Goal: Task Accomplishment & Management: Manage account settings

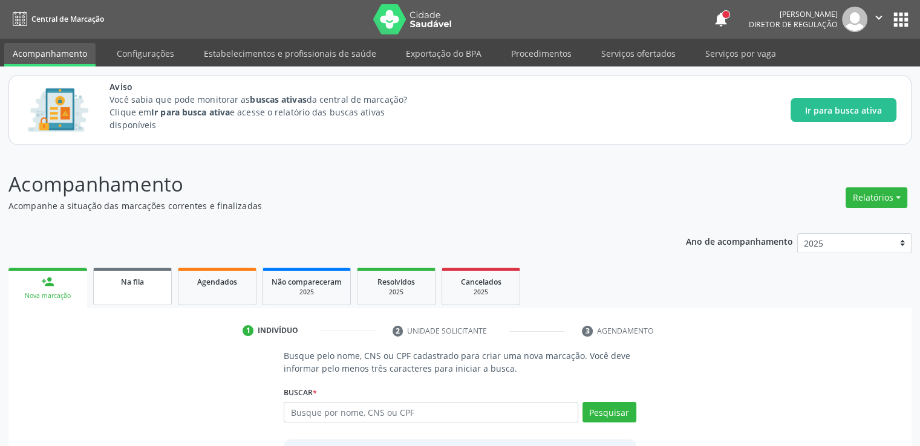
click at [145, 298] on link "Na fila" at bounding box center [132, 286] width 79 height 37
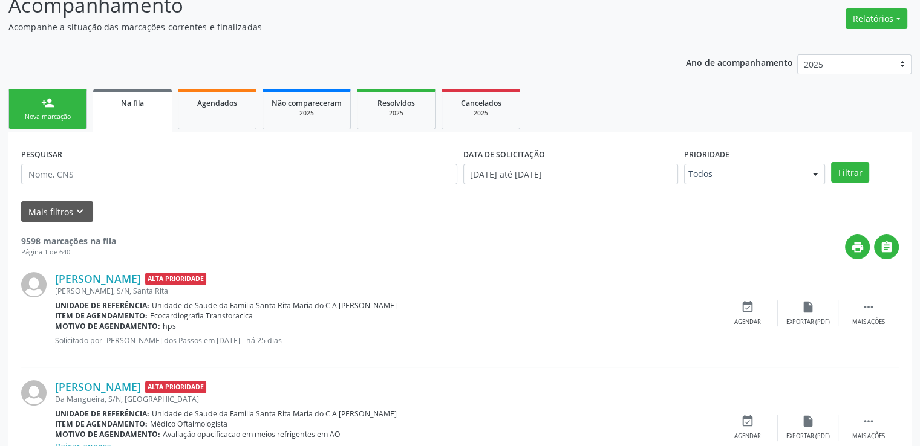
scroll to position [181, 0]
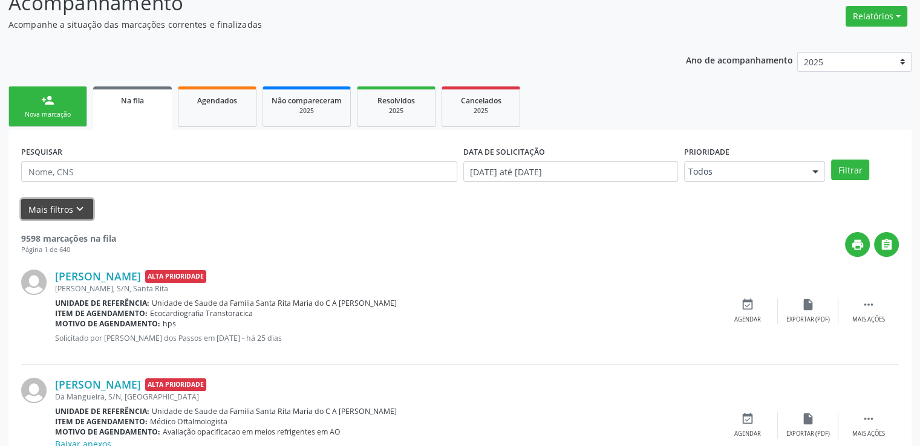
click at [65, 204] on button "Mais filtros keyboard_arrow_down" at bounding box center [57, 209] width 72 height 21
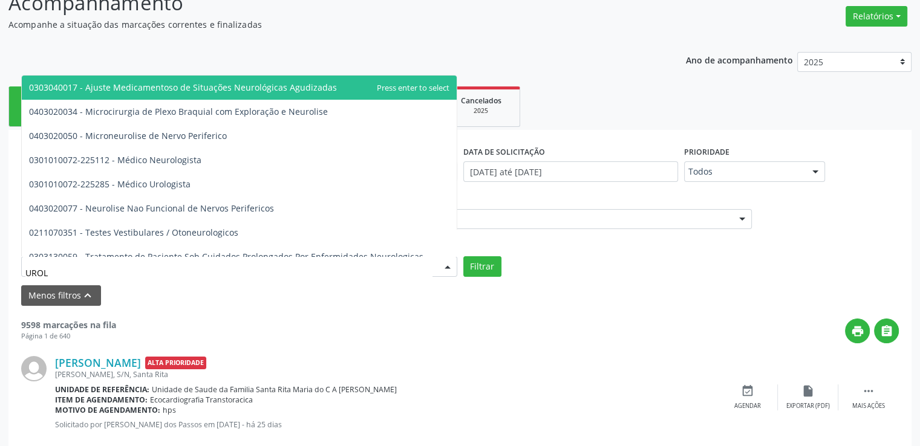
type input "UROLO"
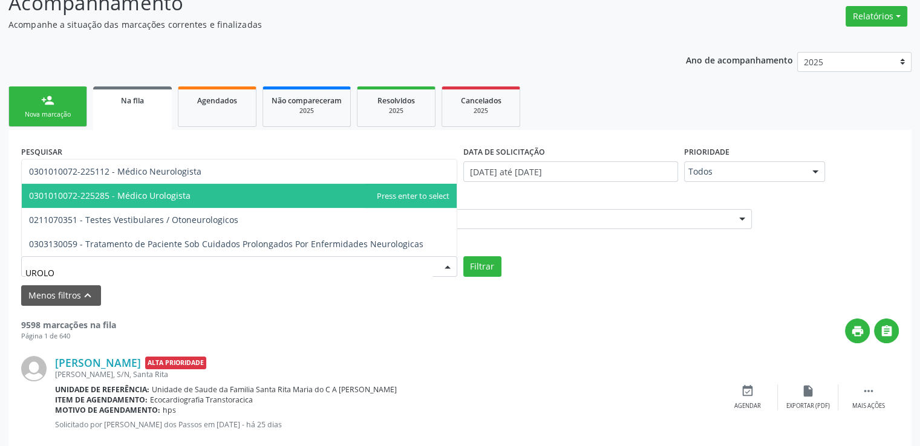
click at [167, 201] on span "0301010072-225285 - Médico Urologista" at bounding box center [239, 196] width 435 height 24
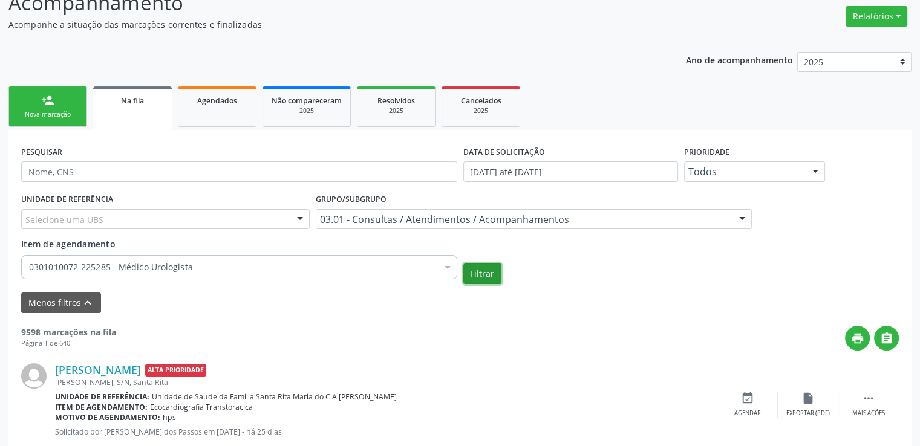
click at [481, 276] on button "Filtrar" at bounding box center [482, 274] width 38 height 21
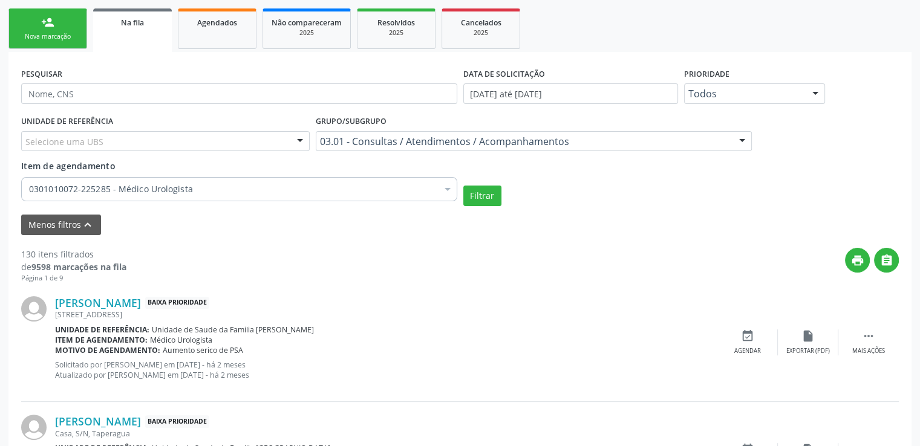
scroll to position [302, 0]
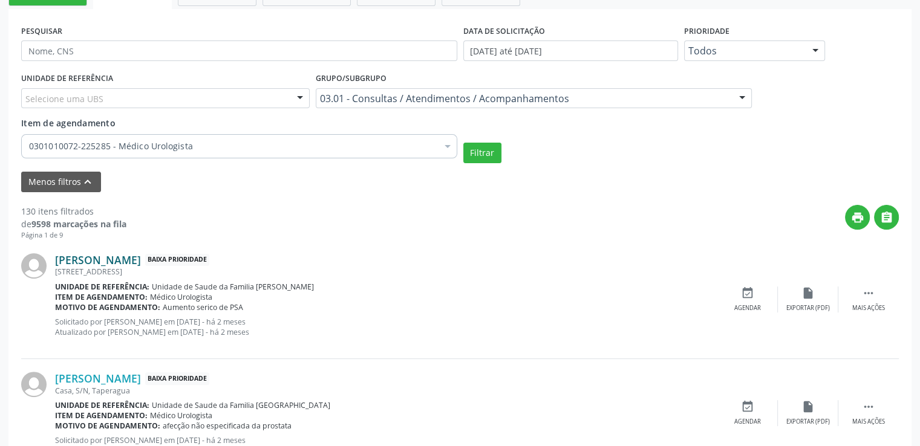
click at [128, 262] on link "[PERSON_NAME]" at bounding box center [98, 259] width 86 height 13
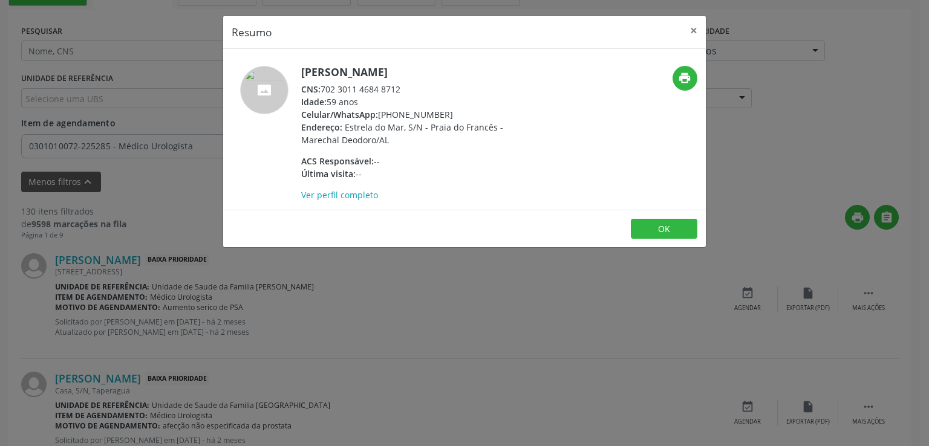
drag, startPoint x: 323, startPoint y: 88, endPoint x: 408, endPoint y: 90, distance: 84.7
click at [408, 90] on div "CNS: 702 3011 4684 8712" at bounding box center [418, 89] width 235 height 13
copy div "702 3011 4684 8712"
click at [348, 197] on link "Ver perfil completo" at bounding box center [339, 194] width 77 height 11
click at [679, 227] on button "OK" at bounding box center [664, 229] width 67 height 21
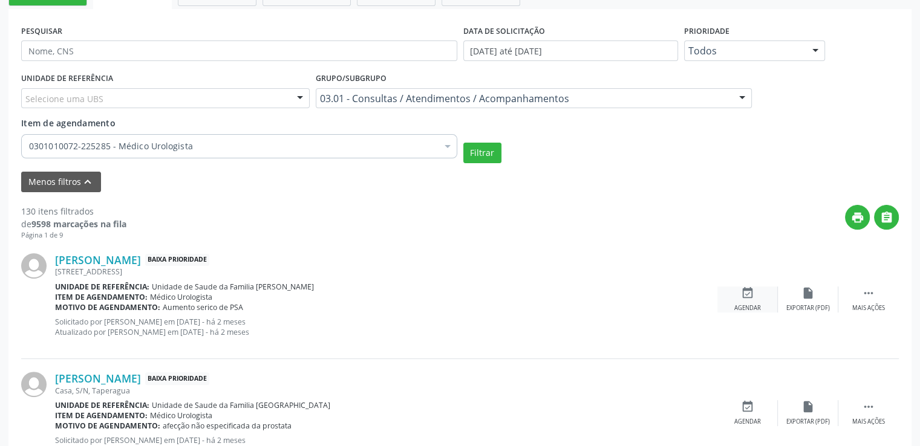
click at [752, 290] on icon "event_available" at bounding box center [747, 293] width 13 height 13
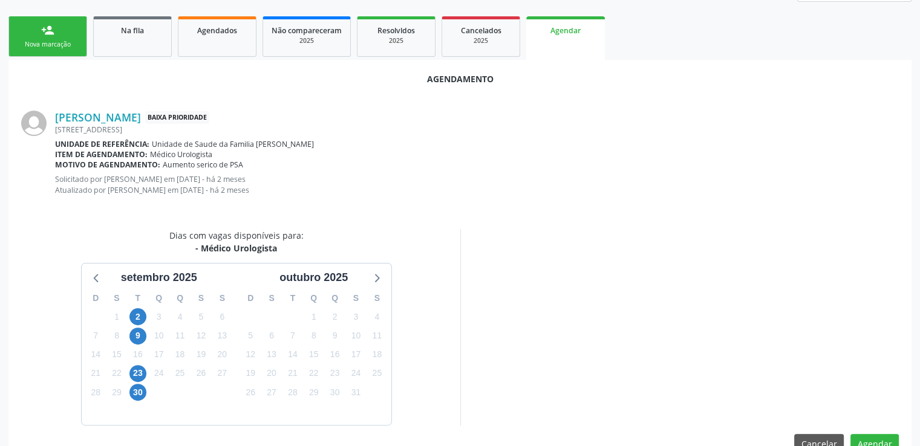
scroll to position [280, 0]
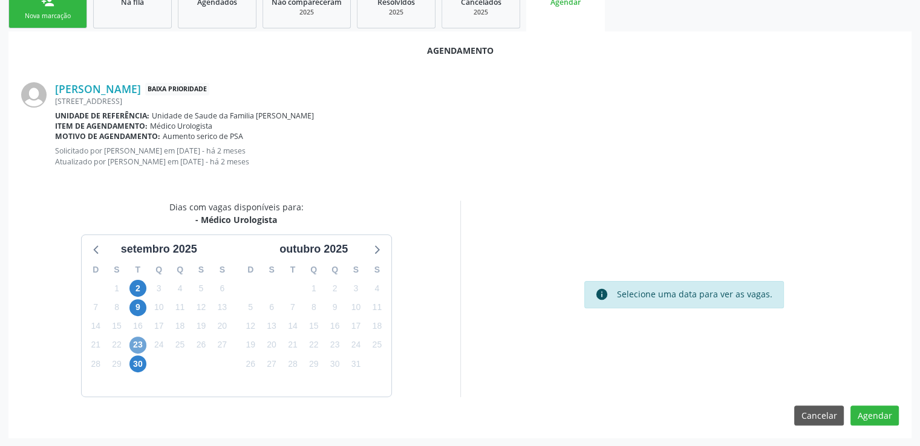
click at [138, 343] on span "23" at bounding box center [137, 345] width 17 height 17
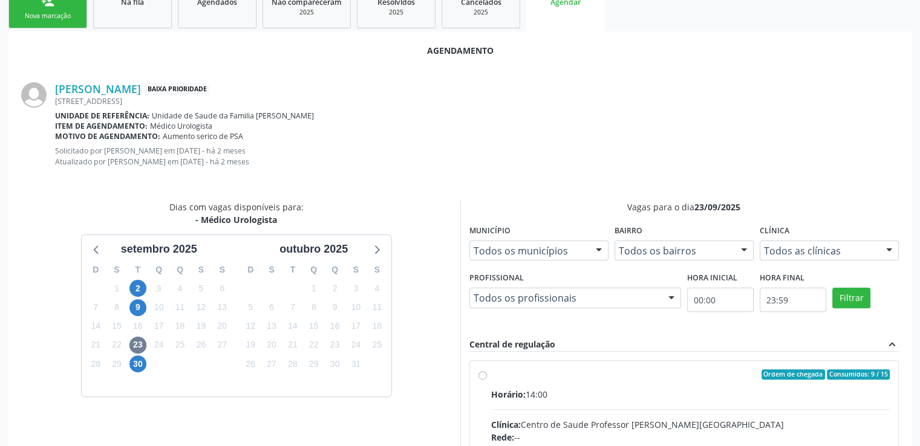
click at [480, 377] on input "Ordem de chegada Consumidos: 9 / 15 Horário: 14:00 Clínica: Centro de Saude Pro…" at bounding box center [482, 374] width 8 height 11
radio input "true"
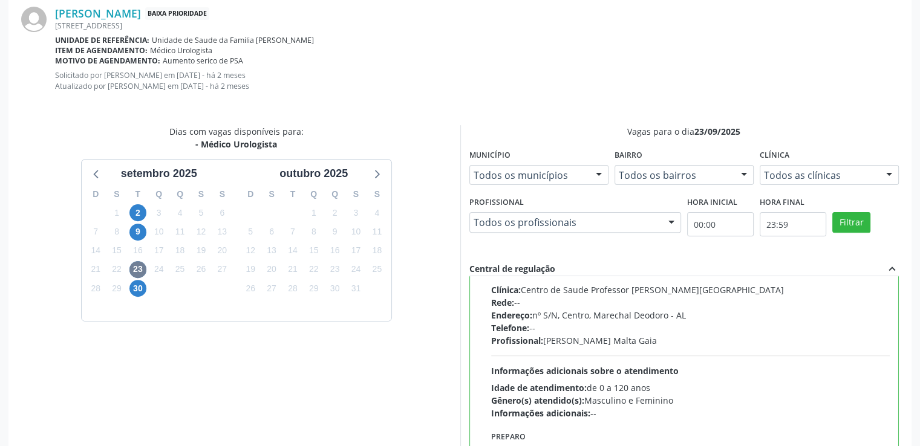
scroll to position [476, 0]
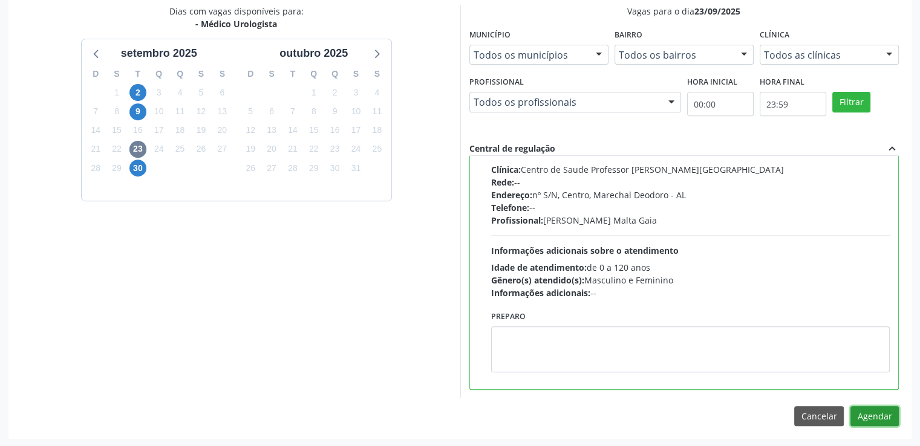
click at [864, 423] on button "Agendar" at bounding box center [874, 416] width 48 height 21
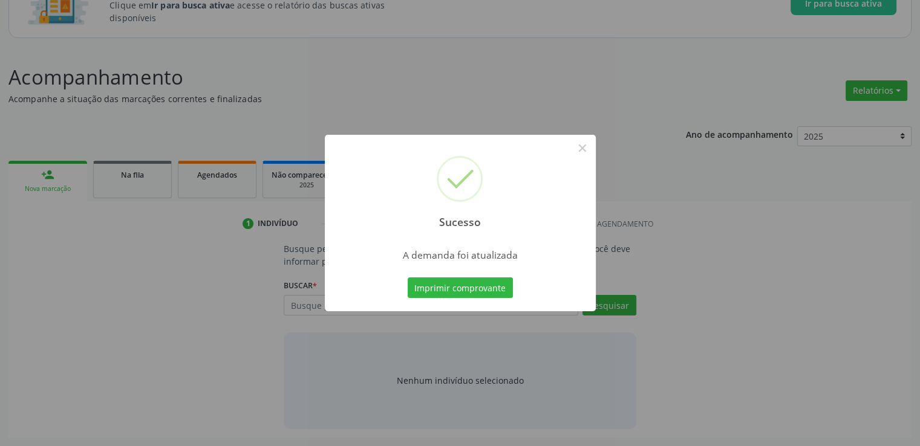
scroll to position [106, 0]
click at [582, 145] on button "×" at bounding box center [582, 148] width 21 height 21
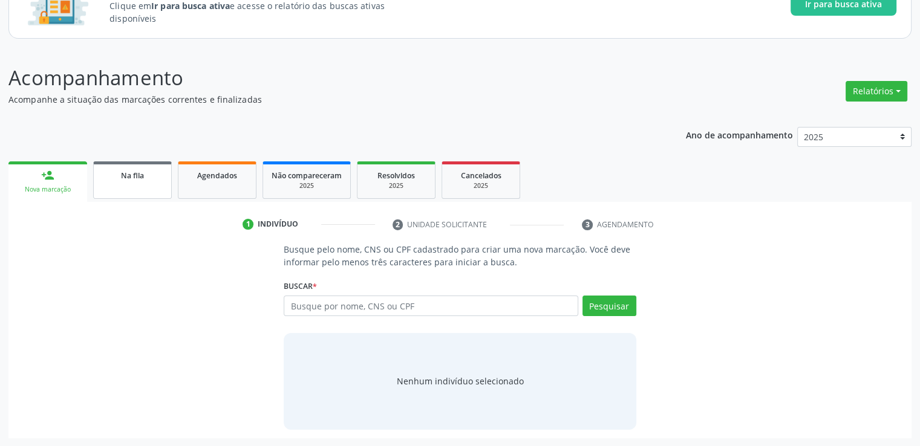
click at [112, 180] on div "Na fila" at bounding box center [132, 175] width 60 height 13
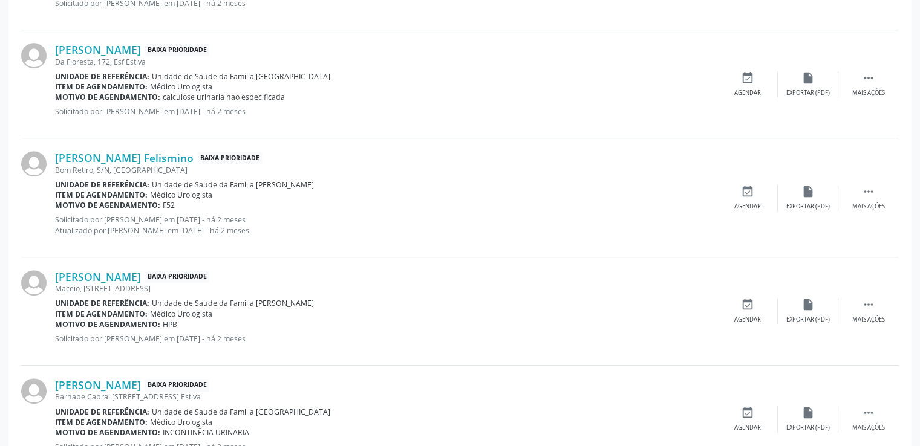
scroll to position [530, 0]
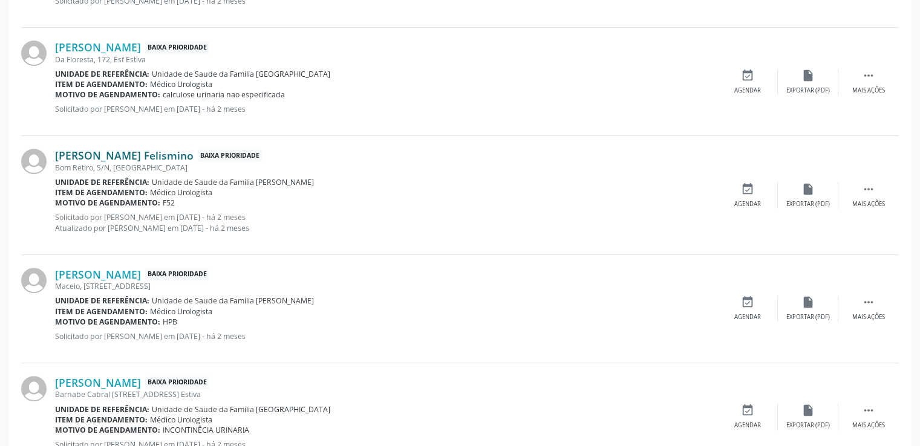
click at [146, 158] on link "[PERSON_NAME] Felismino" at bounding box center [124, 155] width 138 height 13
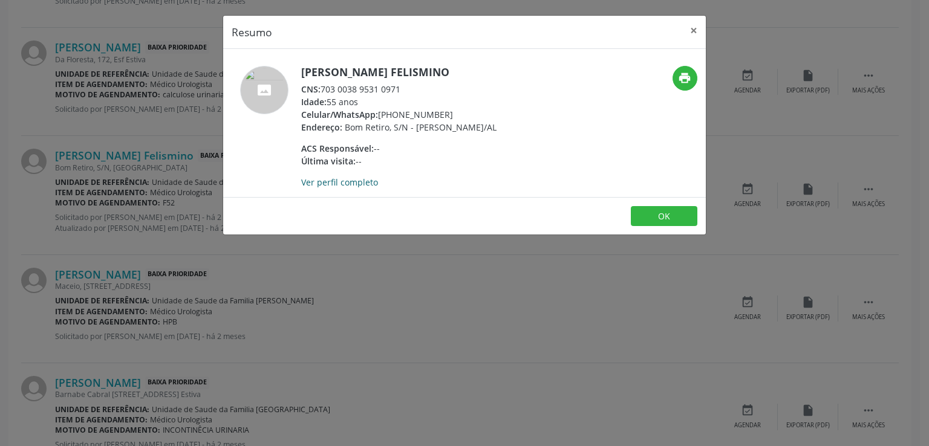
click at [334, 188] on link "Ver perfil completo" at bounding box center [339, 182] width 77 height 11
drag, startPoint x: 303, startPoint y: 69, endPoint x: 457, endPoint y: 74, distance: 154.3
click at [457, 74] on h5 "[PERSON_NAME] Felismino" at bounding box center [398, 72] width 195 height 13
copy h5 "[PERSON_NAME] Felismino"
click at [691, 30] on button "×" at bounding box center [693, 31] width 24 height 30
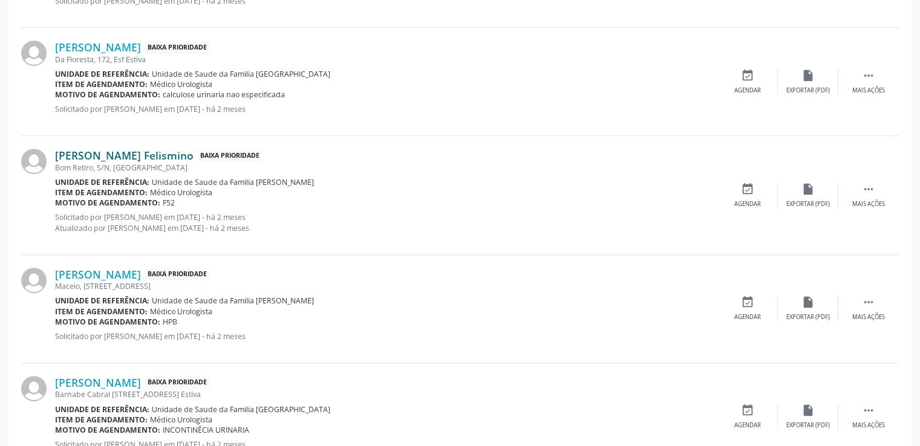
click at [73, 154] on link "[PERSON_NAME] Felismino" at bounding box center [124, 155] width 138 height 13
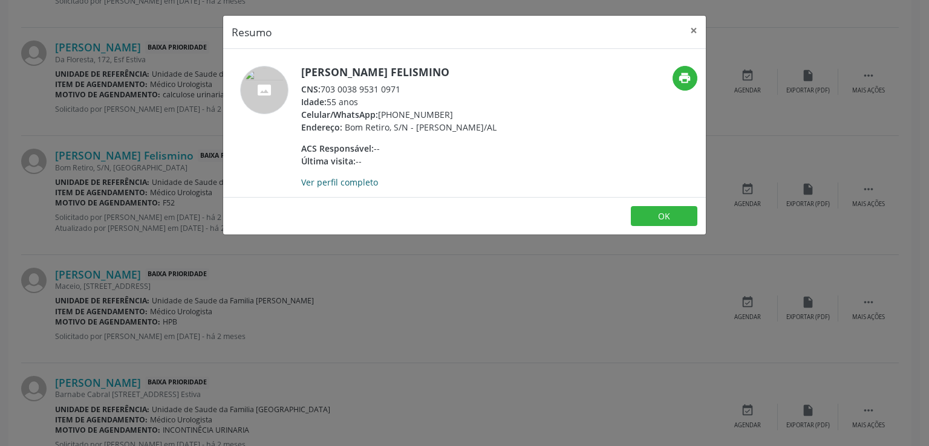
click at [330, 188] on link "Ver perfil completo" at bounding box center [339, 182] width 77 height 11
click at [697, 29] on button "×" at bounding box center [693, 31] width 24 height 30
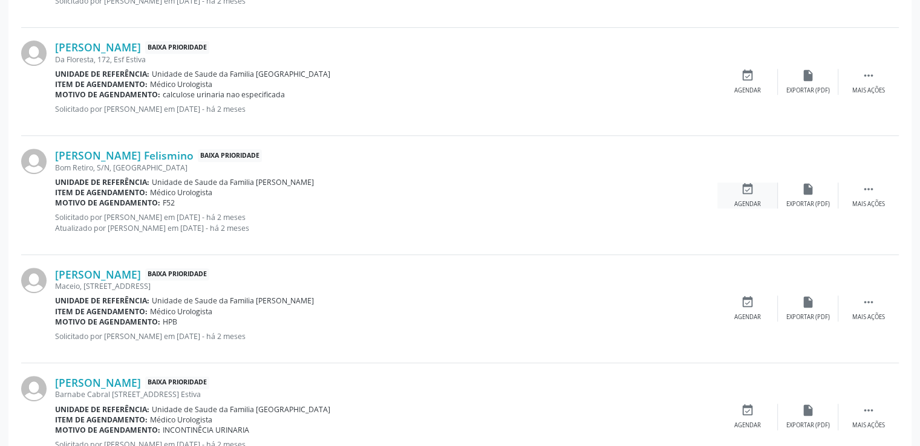
click at [747, 196] on div "event_available Agendar" at bounding box center [747, 196] width 60 height 26
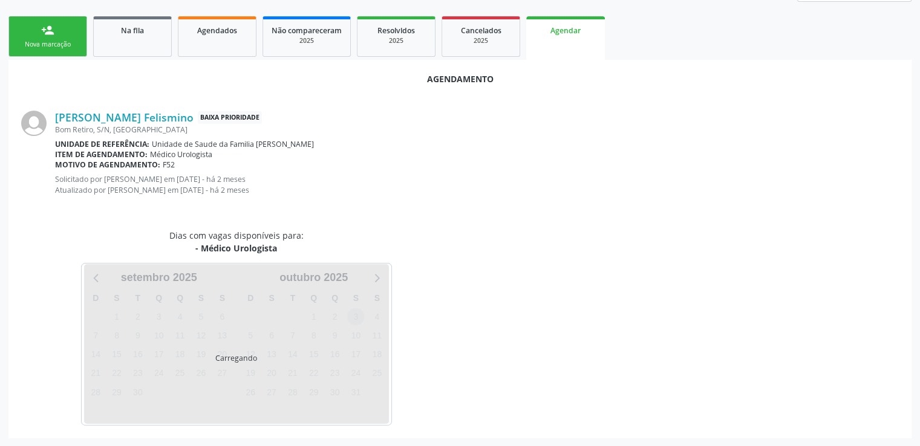
scroll to position [280, 0]
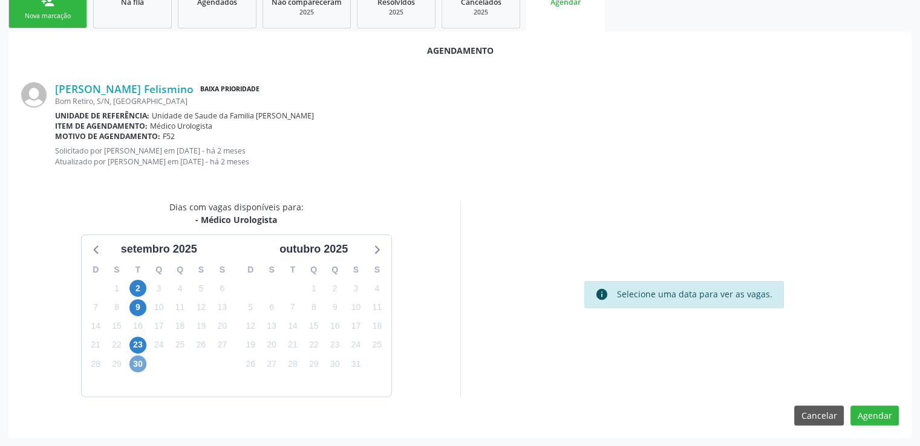
click at [135, 366] on span "30" at bounding box center [137, 364] width 17 height 17
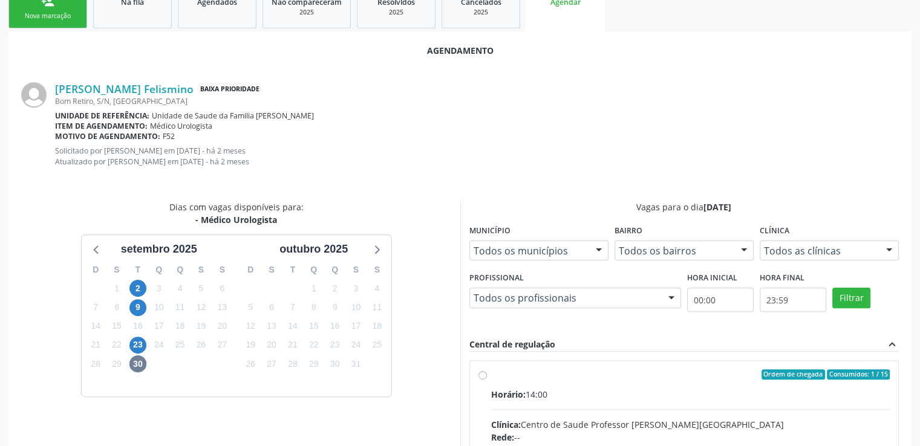
click at [478, 373] on input "Ordem de chegada Consumidos: 1 / 15 Horário: 14:00 Clínica: Centro de Saude Pro…" at bounding box center [482, 374] width 8 height 11
radio input "true"
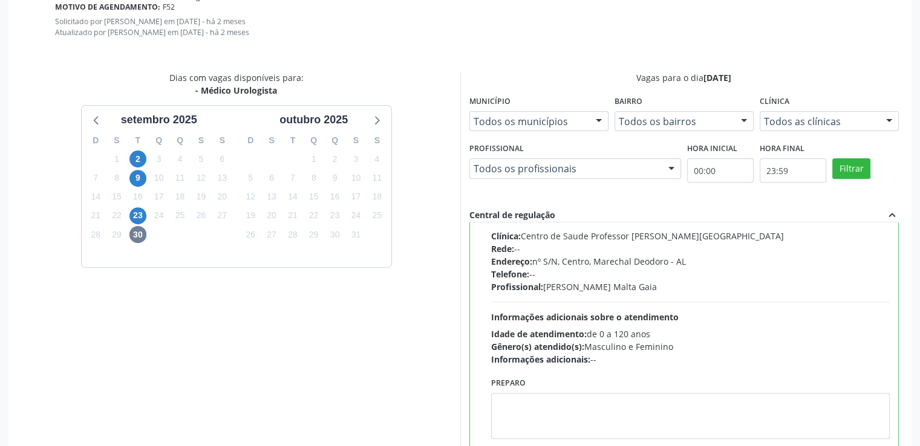
scroll to position [476, 0]
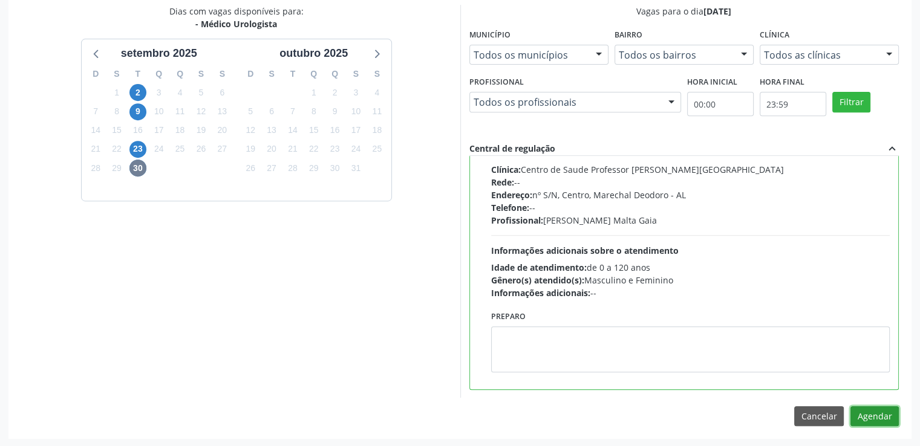
click at [875, 414] on button "Agendar" at bounding box center [874, 416] width 48 height 21
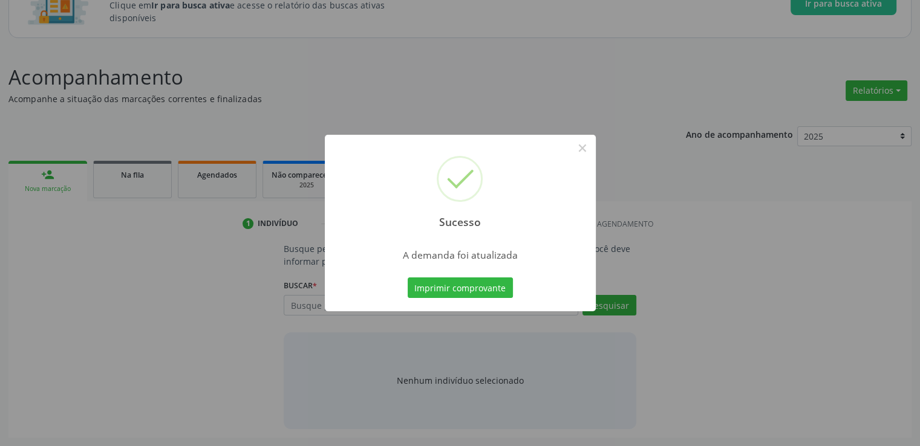
scroll to position [106, 0]
click at [580, 150] on button "×" at bounding box center [582, 148] width 21 height 21
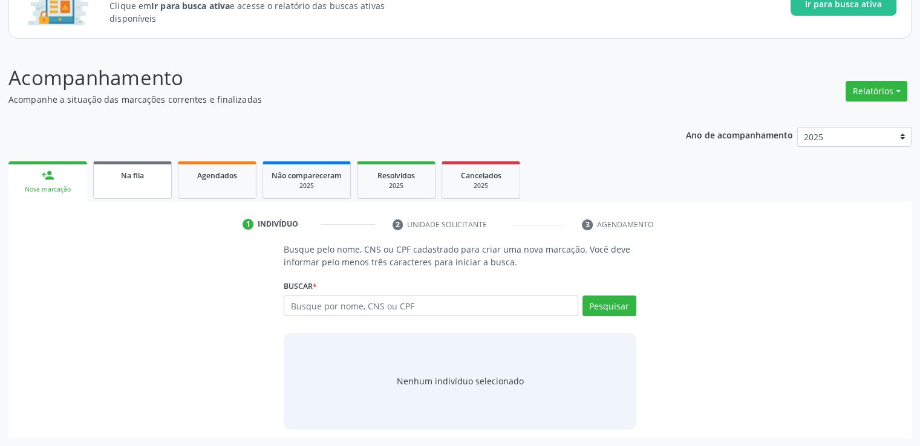
click at [128, 182] on link "Na fila" at bounding box center [132, 179] width 79 height 37
click at [128, 182] on div "Acompanhamento Acompanhe a situação das marcações correntes e finalizadas Relat…" at bounding box center [459, 251] width 903 height 376
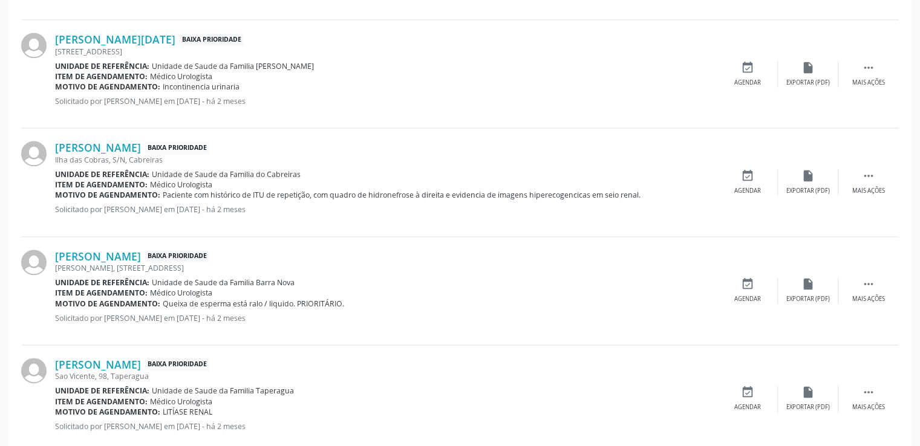
scroll to position [1612, 0]
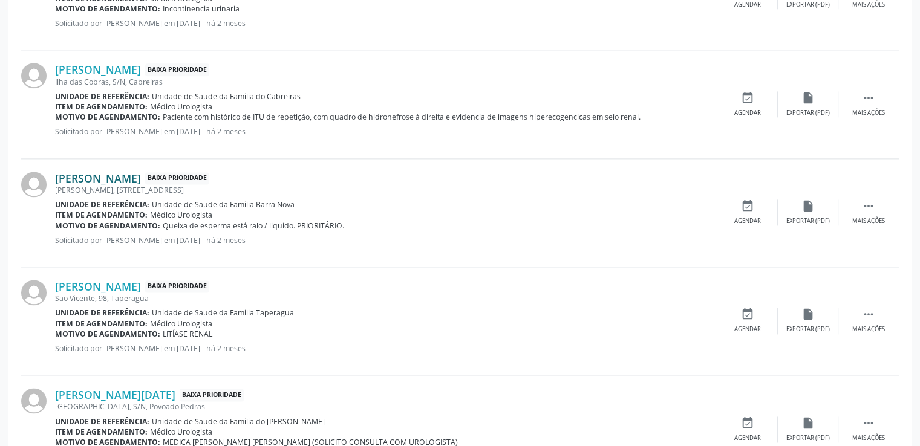
click at [75, 175] on link "[PERSON_NAME]" at bounding box center [98, 178] width 86 height 13
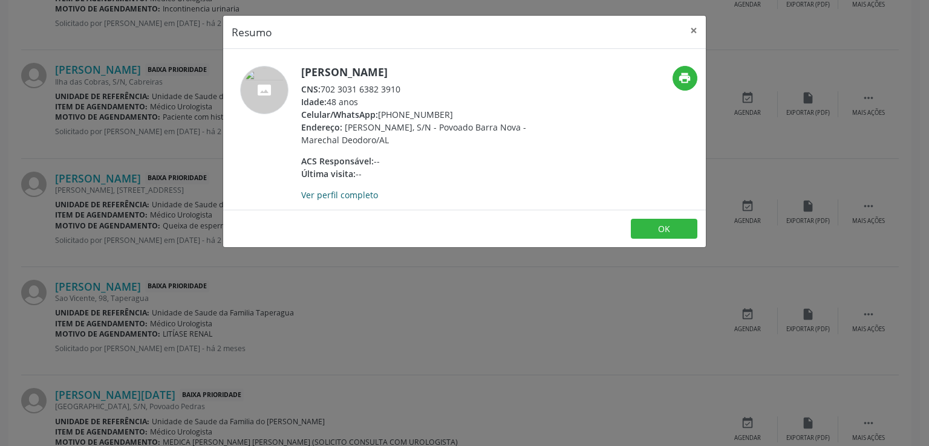
click at [361, 195] on link "Ver perfil completo" at bounding box center [339, 194] width 77 height 11
drag, startPoint x: 400, startPoint y: 6, endPoint x: 543, endPoint y: 120, distance: 182.8
click at [543, 120] on div "Resumo × [PERSON_NAME] CNS: 702 3031 6382 3910 Idade: 48 anos Celular/WhatsApp:…" at bounding box center [465, 131] width 484 height 233
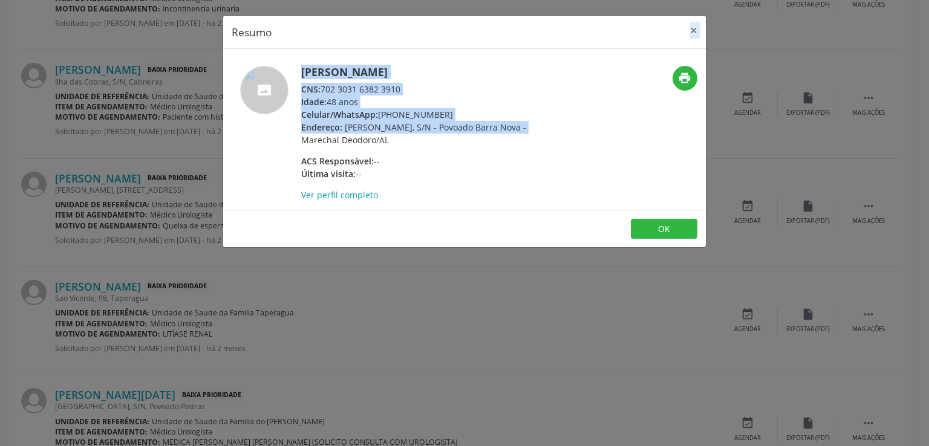
copy div "× [PERSON_NAME] dos Santos CNS: 702 3031 6382 3910 Idade: 48 anos Celular/Whats…"
click at [597, 115] on div "print" at bounding box center [625, 133] width 161 height 135
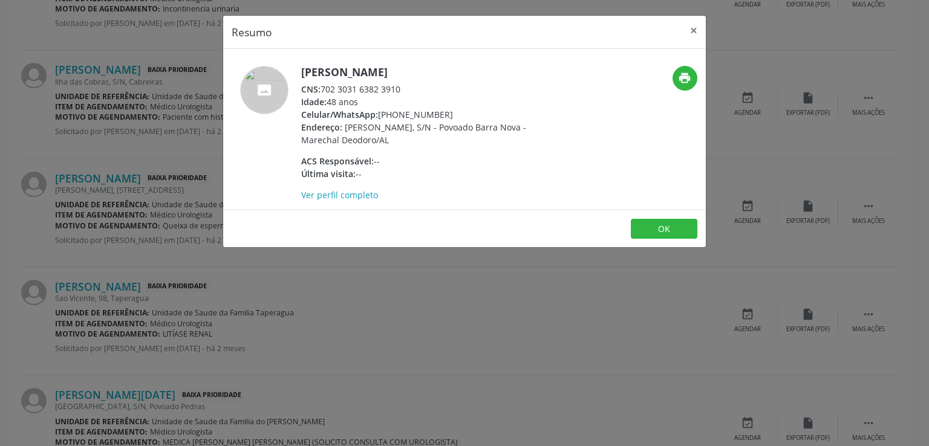
click at [598, 115] on div "print" at bounding box center [625, 133] width 161 height 135
drag, startPoint x: 303, startPoint y: 70, endPoint x: 487, endPoint y: 65, distance: 183.9
click at [487, 65] on div "[PERSON_NAME] CNS: 702 3031 6382 3910 Idade: 48 anos Celular/WhatsApp: [PHONE_N…" at bounding box center [464, 129] width 483 height 161
copy h5 "[PERSON_NAME]"
click at [689, 30] on button "×" at bounding box center [693, 31] width 24 height 30
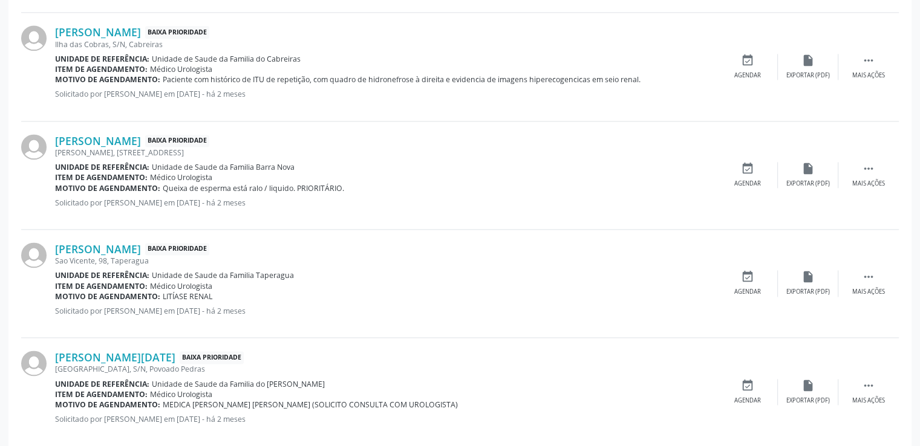
scroll to position [1701, 0]
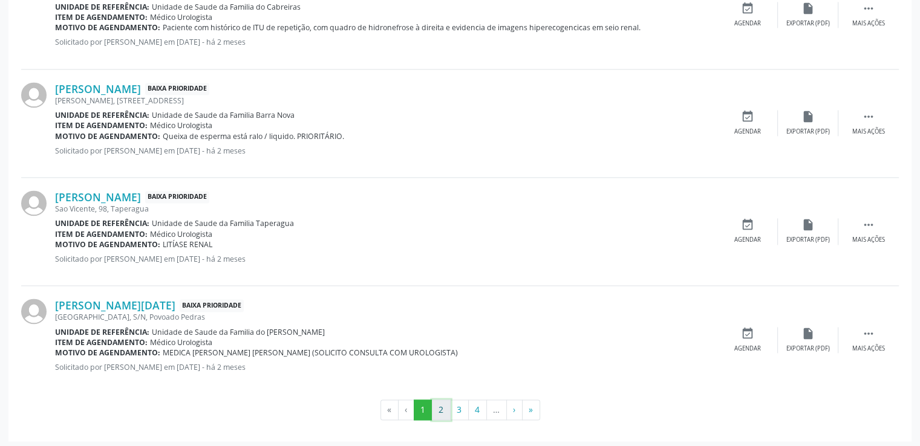
click at [440, 409] on button "2" at bounding box center [441, 410] width 19 height 21
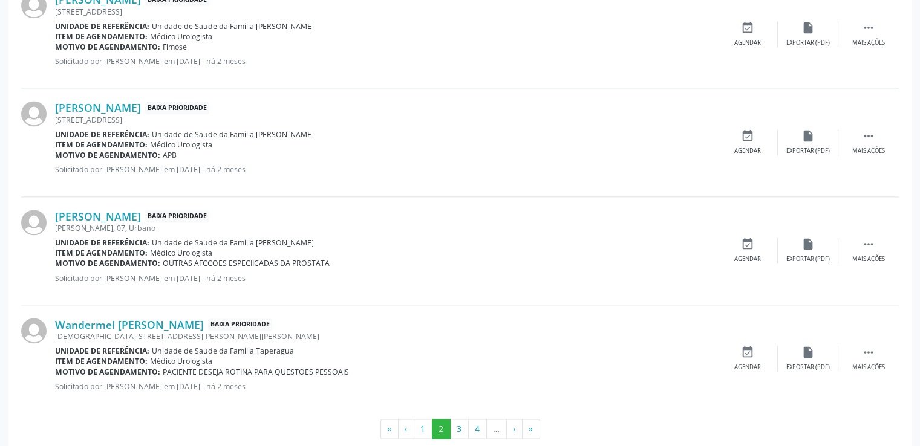
scroll to position [1680, 0]
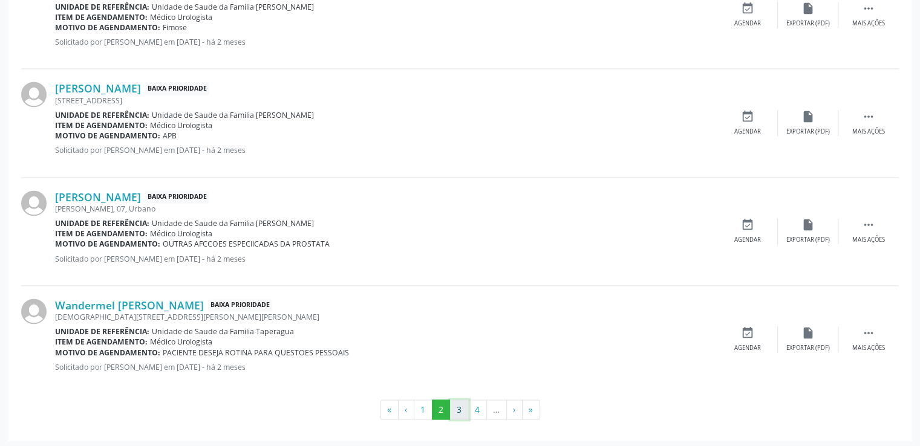
click at [461, 405] on button "3" at bounding box center [459, 410] width 19 height 21
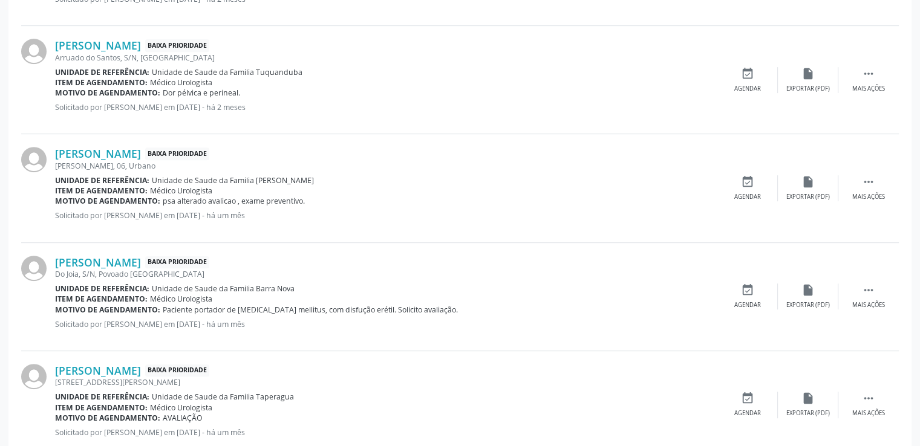
scroll to position [592, 0]
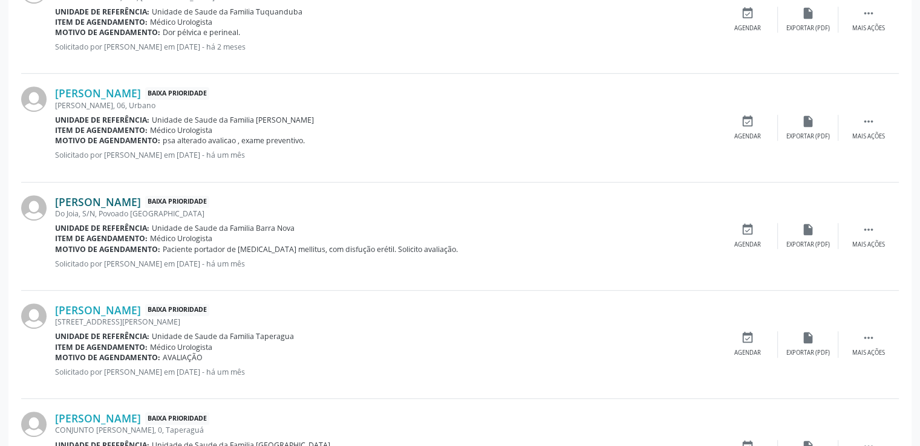
click at [135, 201] on link "[PERSON_NAME]" at bounding box center [98, 201] width 86 height 13
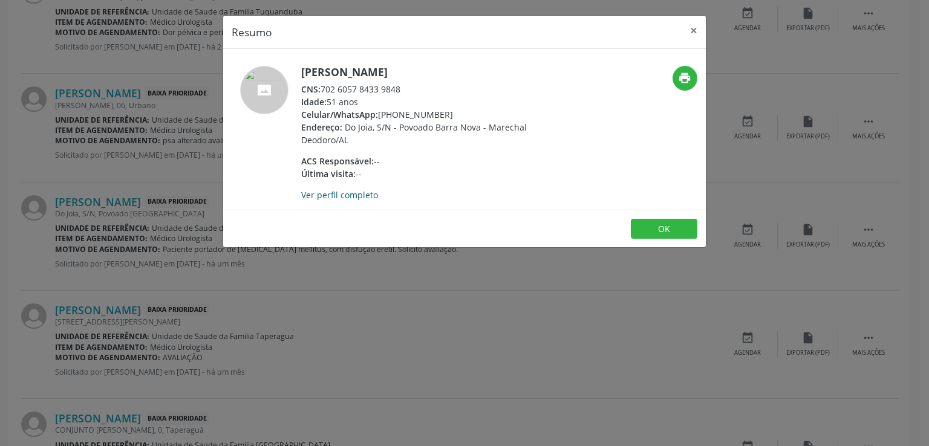
click at [331, 195] on link "Ver perfil completo" at bounding box center [339, 194] width 77 height 11
click at [694, 30] on button "×" at bounding box center [693, 31] width 24 height 30
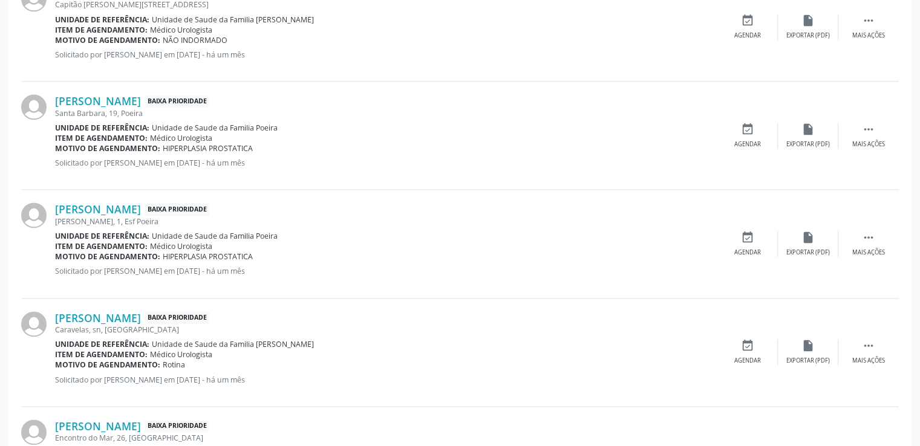
scroll to position [1680, 0]
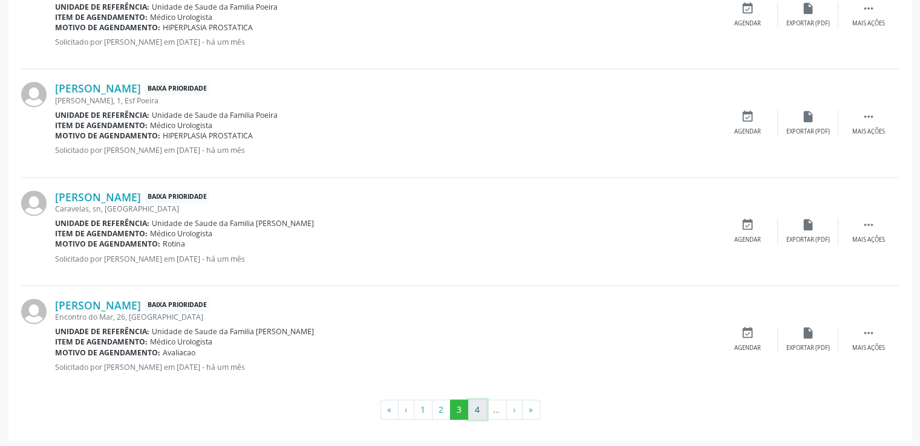
click at [473, 405] on button "4" at bounding box center [477, 410] width 19 height 21
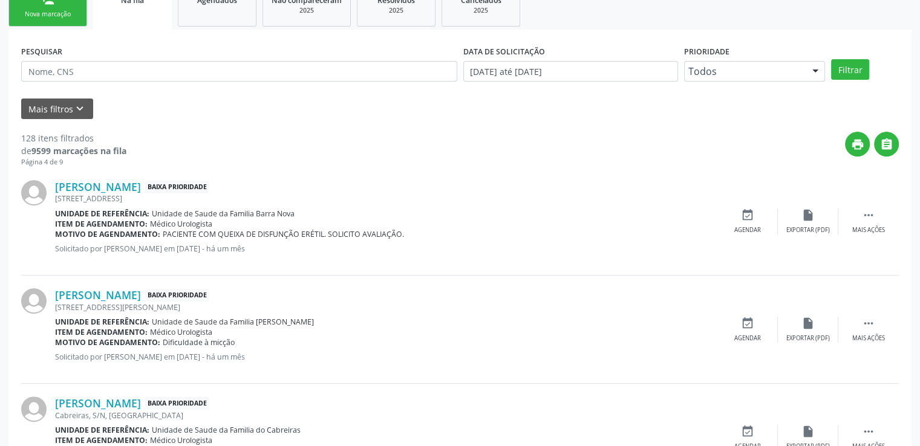
scroll to position [300, 0]
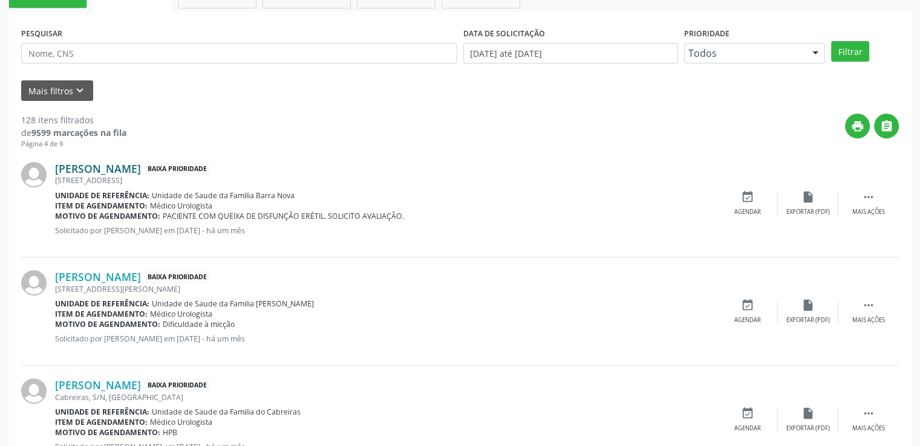
click at [94, 170] on link "[PERSON_NAME]" at bounding box center [98, 168] width 86 height 13
click at [95, 165] on link "[PERSON_NAME]" at bounding box center [98, 168] width 86 height 13
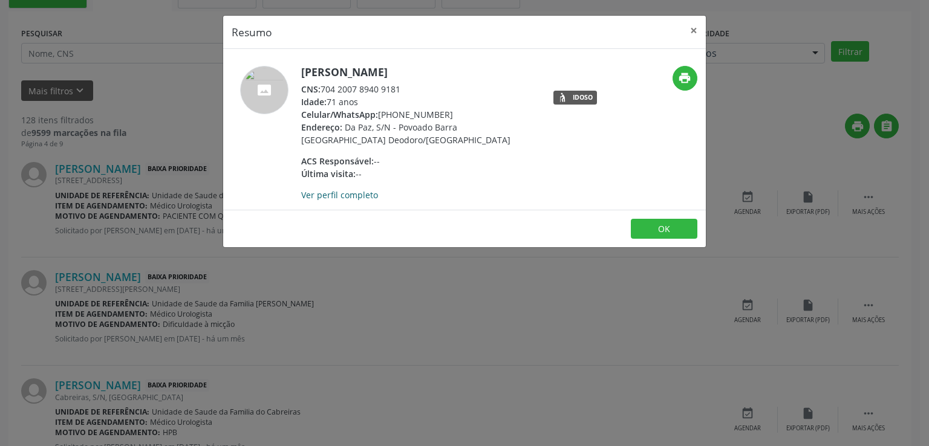
click at [357, 194] on link "Ver perfil completo" at bounding box center [339, 194] width 77 height 11
click at [692, 25] on button "×" at bounding box center [693, 31] width 24 height 30
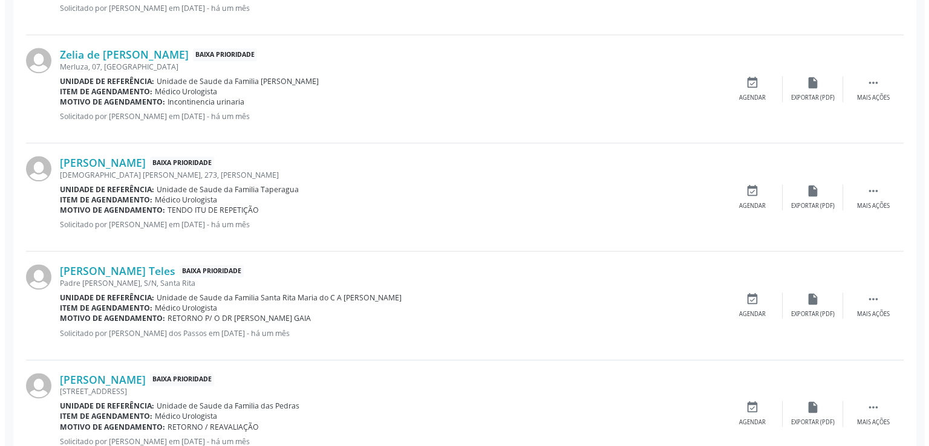
scroll to position [1570, 0]
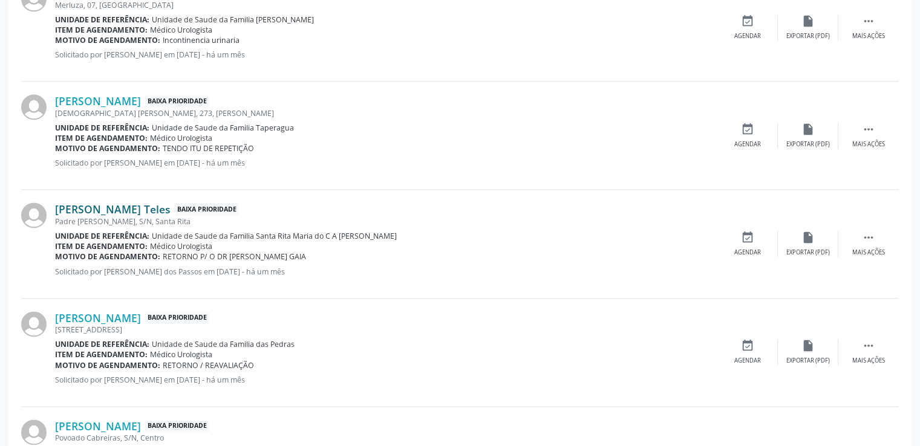
click at [83, 205] on link "[PERSON_NAME] Teles" at bounding box center [112, 209] width 115 height 13
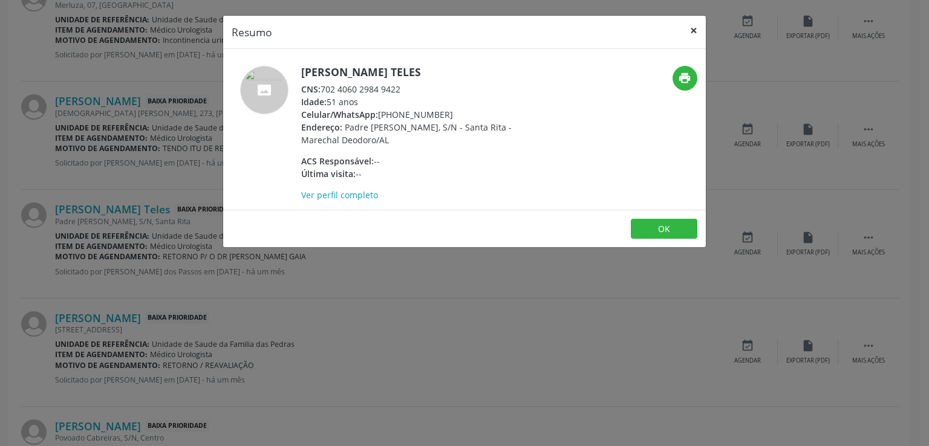
click at [694, 27] on button "×" at bounding box center [693, 31] width 24 height 30
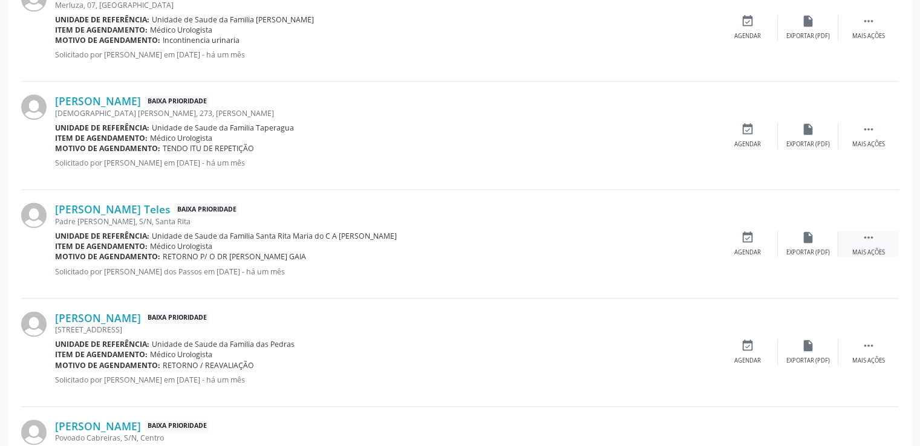
click at [868, 238] on icon "" at bounding box center [868, 237] width 13 height 13
click at [747, 233] on icon "cancel" at bounding box center [747, 237] width 13 height 13
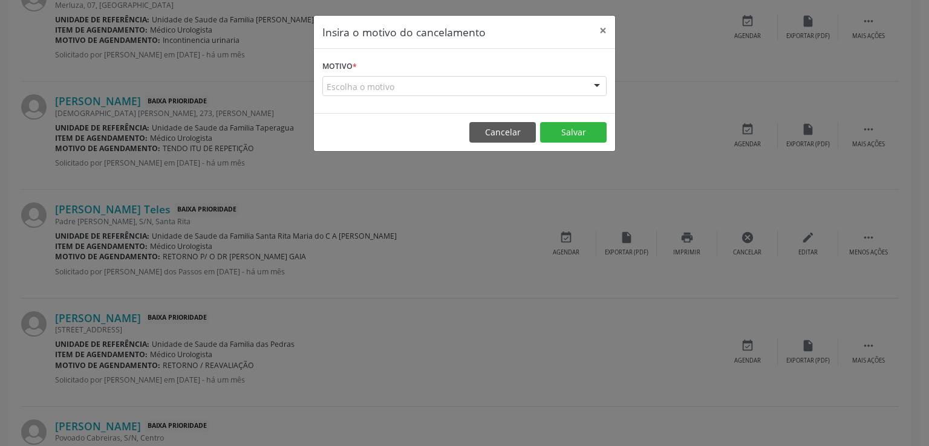
click at [365, 86] on div "Escolha o motivo" at bounding box center [464, 86] width 284 height 21
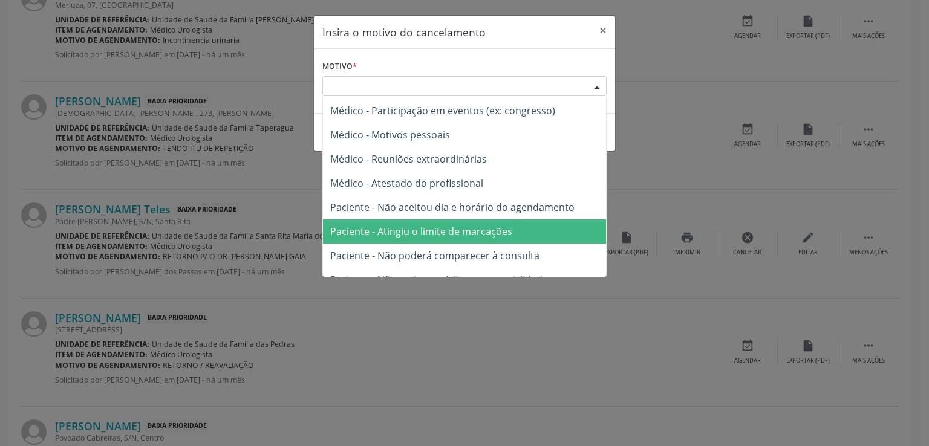
scroll to position [0, 0]
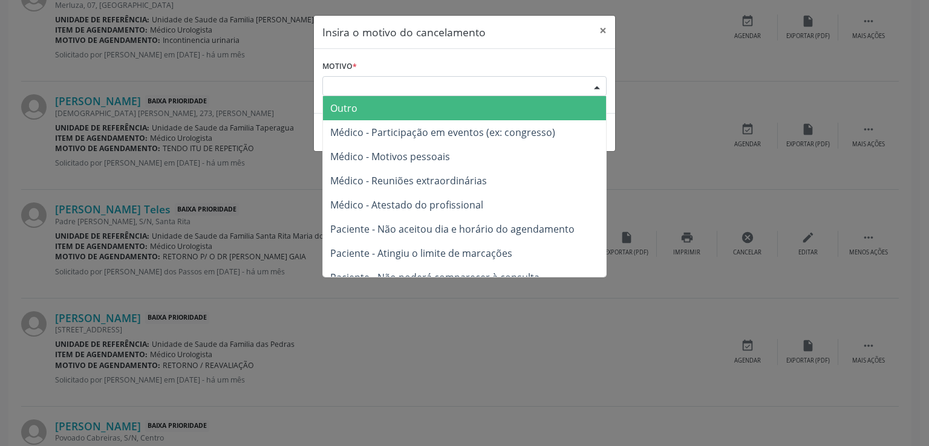
click at [345, 105] on span "Outro" at bounding box center [343, 108] width 27 height 13
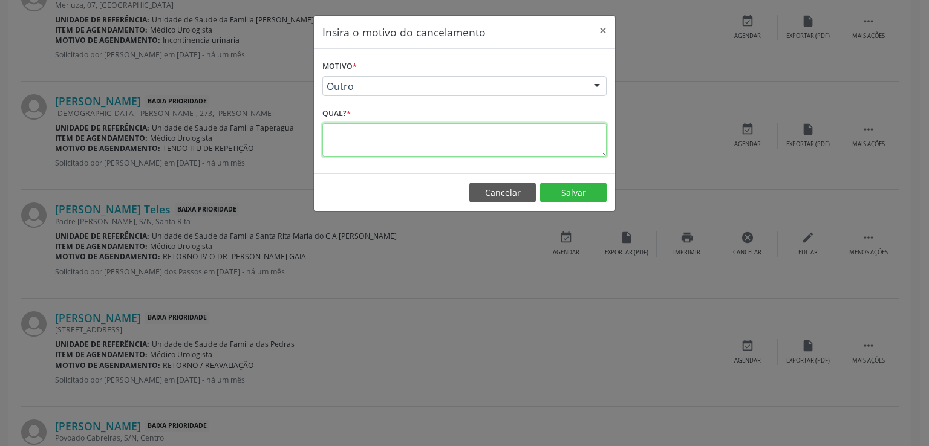
click at [366, 133] on textarea at bounding box center [464, 139] width 284 height 33
type textarea "RETORNO É MARCADO COM [PERSON_NAME] NO ESTACIO"
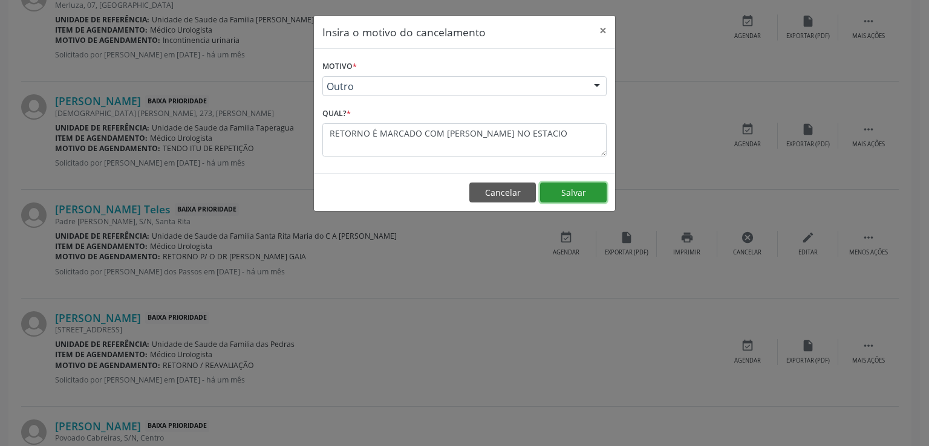
click at [578, 190] on button "Salvar" at bounding box center [573, 193] width 67 height 21
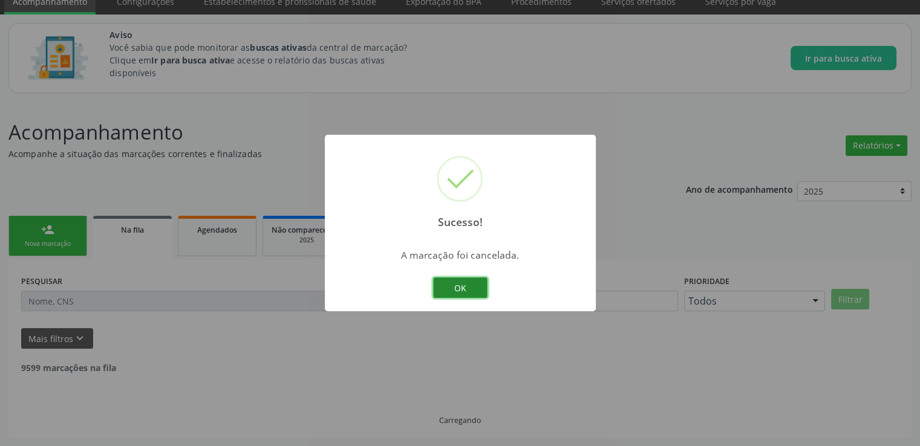
click at [464, 285] on button "OK" at bounding box center [460, 288] width 54 height 21
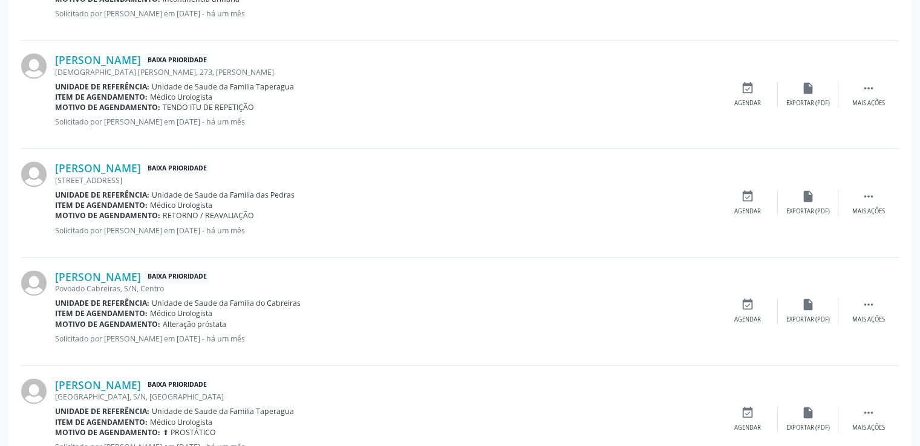
scroll to position [1691, 0]
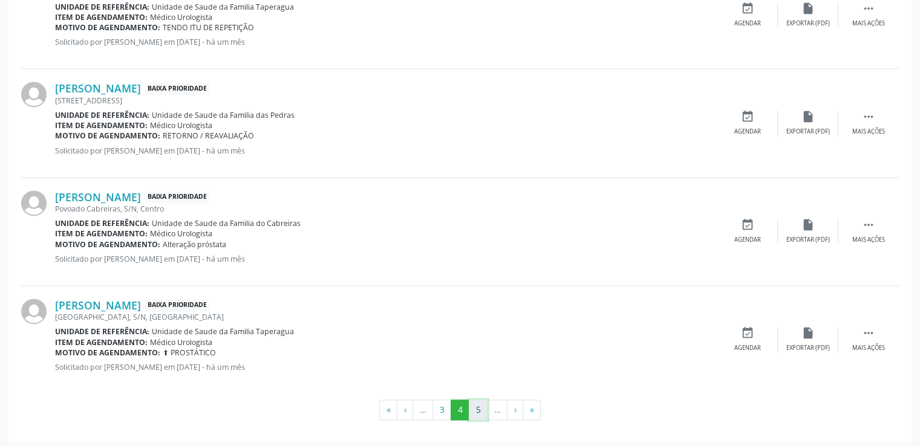
click at [475, 407] on button "5" at bounding box center [478, 410] width 19 height 21
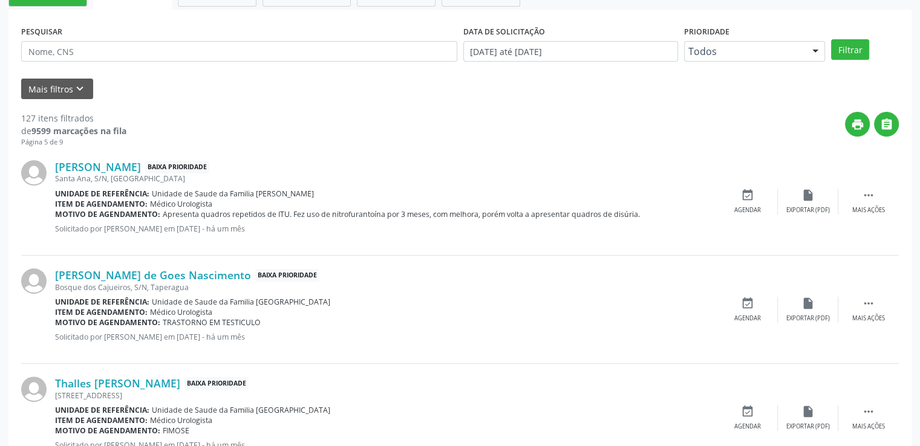
scroll to position [310, 0]
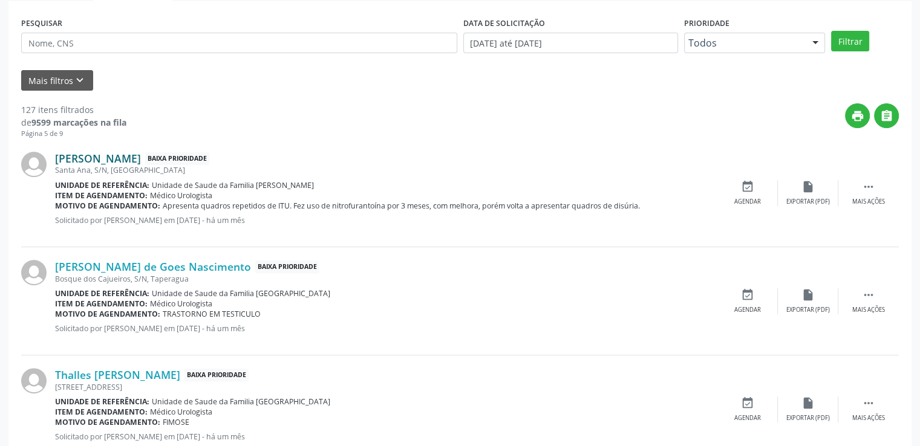
click at [65, 158] on link "[PERSON_NAME]" at bounding box center [98, 158] width 86 height 13
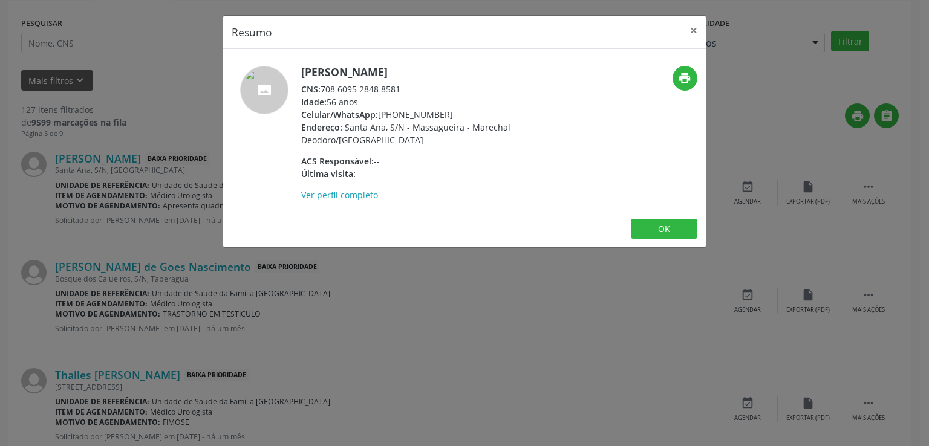
drag, startPoint x: 302, startPoint y: 67, endPoint x: 452, endPoint y: 71, distance: 150.0
click at [452, 71] on h5 "[PERSON_NAME]" at bounding box center [418, 72] width 235 height 13
copy h5 "[PERSON_NAME]"
drag, startPoint x: 322, startPoint y: 88, endPoint x: 403, endPoint y: 89, distance: 81.0
click at [403, 89] on div "CNS: 708 6095 2848 8581" at bounding box center [418, 89] width 235 height 13
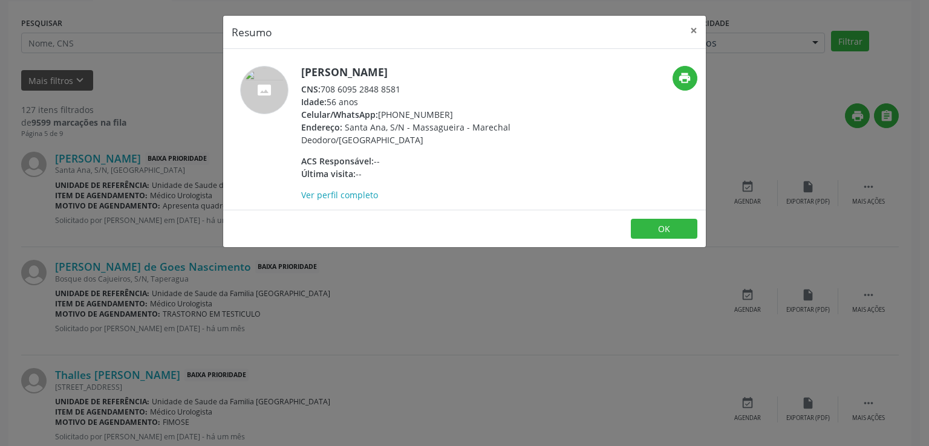
copy div "708 6095 2848 8581"
click at [695, 31] on button "×" at bounding box center [693, 31] width 24 height 30
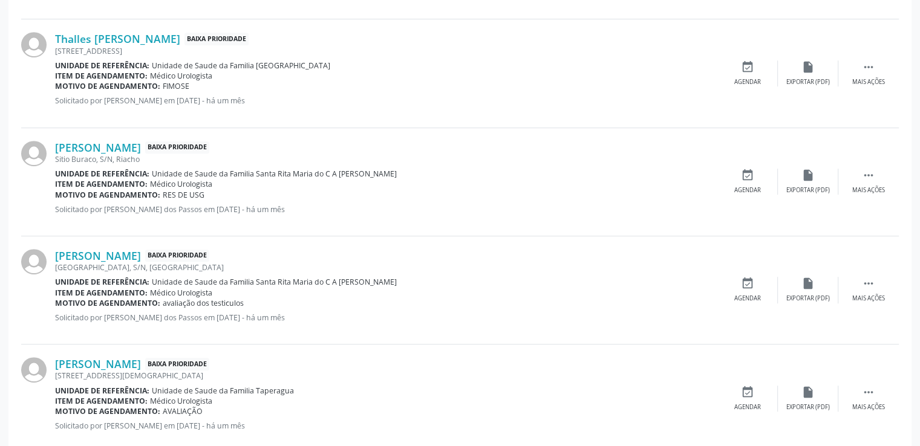
scroll to position [673, 0]
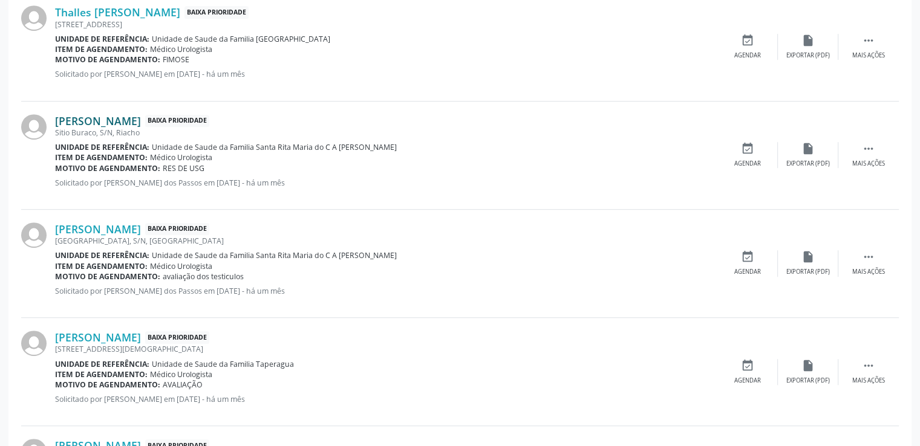
click at [141, 119] on link "[PERSON_NAME]" at bounding box center [98, 120] width 86 height 13
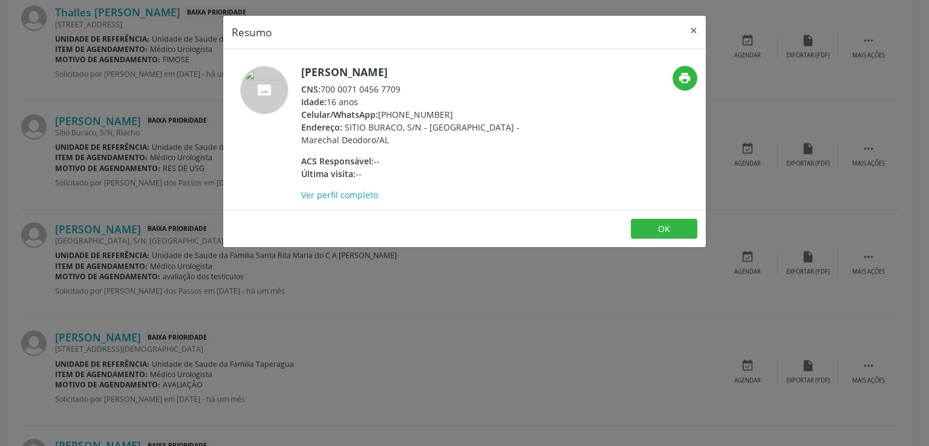
drag, startPoint x: 302, startPoint y: 71, endPoint x: 513, endPoint y: 60, distance: 210.7
click at [513, 60] on div "[PERSON_NAME] CNS: 700 0071 0456 7709 Idade: 16 anos Celular/WhatsApp: [PHONE_N…" at bounding box center [464, 129] width 483 height 161
copy h5 "[PERSON_NAME]"
drag, startPoint x: 322, startPoint y: 89, endPoint x: 402, endPoint y: 89, distance: 79.8
click at [402, 89] on div "CNS: 700 0071 0456 7709" at bounding box center [418, 89] width 235 height 13
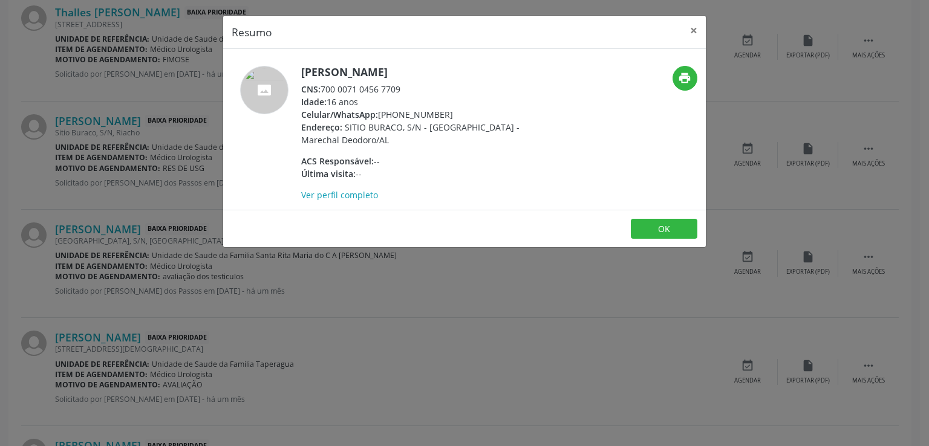
copy div "700 0071 0456 7709"
click at [698, 24] on button "×" at bounding box center [693, 31] width 24 height 30
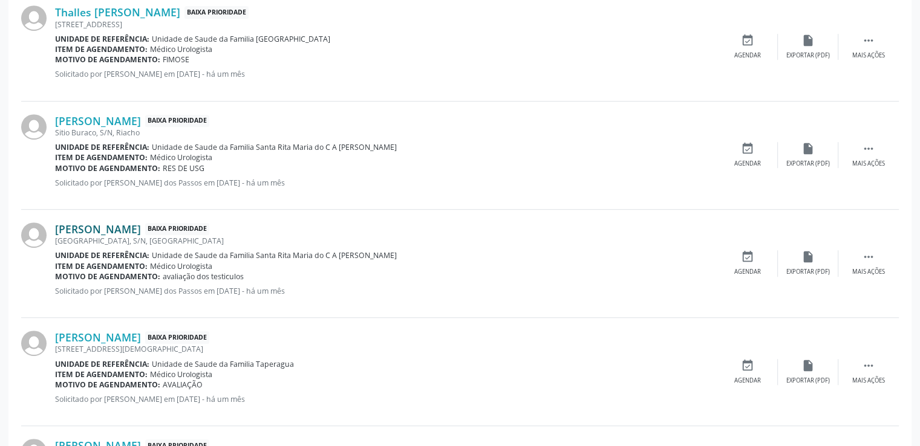
click at [78, 229] on link "[PERSON_NAME]" at bounding box center [98, 229] width 86 height 13
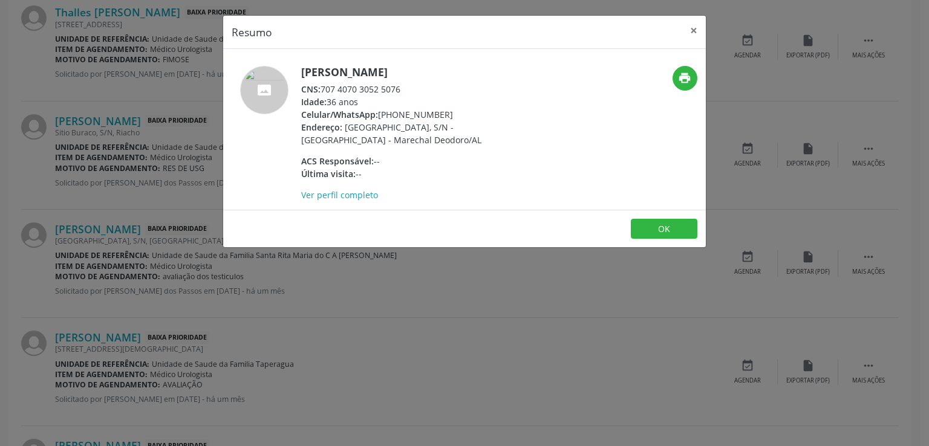
drag, startPoint x: 302, startPoint y: 71, endPoint x: 492, endPoint y: 73, distance: 189.3
click at [492, 73] on h5 "[PERSON_NAME]" at bounding box center [418, 72] width 235 height 13
copy h5 "[PERSON_NAME]"
drag, startPoint x: 323, startPoint y: 89, endPoint x: 400, endPoint y: 94, distance: 76.9
click at [400, 94] on div "CNS: 707 4070 3052 5076" at bounding box center [418, 89] width 235 height 13
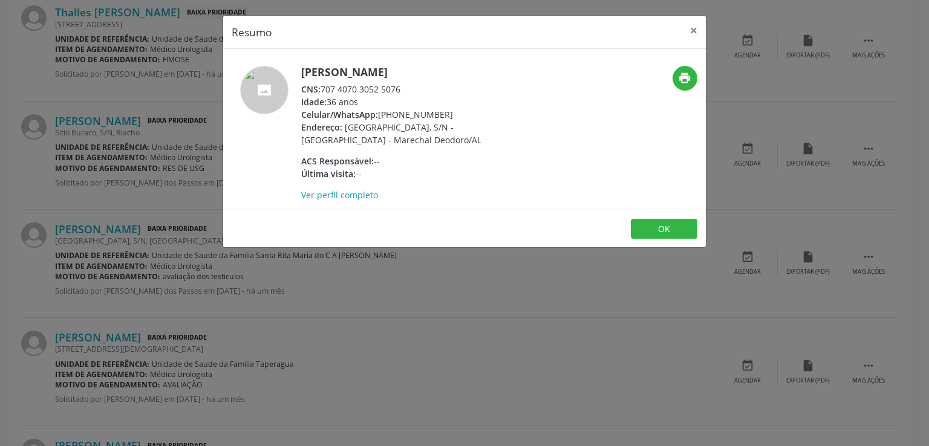
copy div "707 4070 3052 5076"
click at [696, 32] on button "×" at bounding box center [693, 31] width 24 height 30
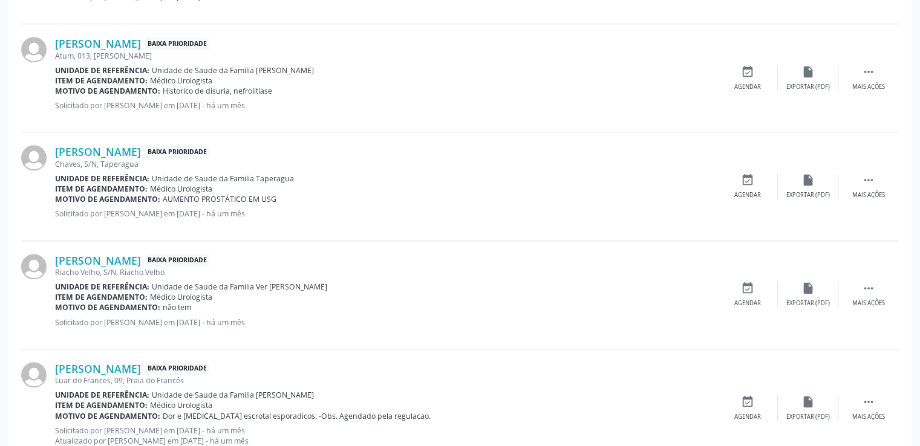
scroll to position [1096, 0]
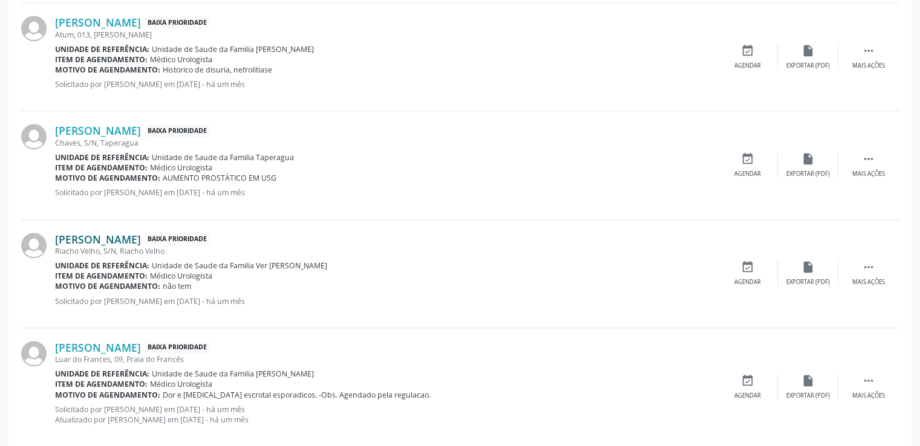
click at [90, 242] on link "[PERSON_NAME]" at bounding box center [98, 239] width 86 height 13
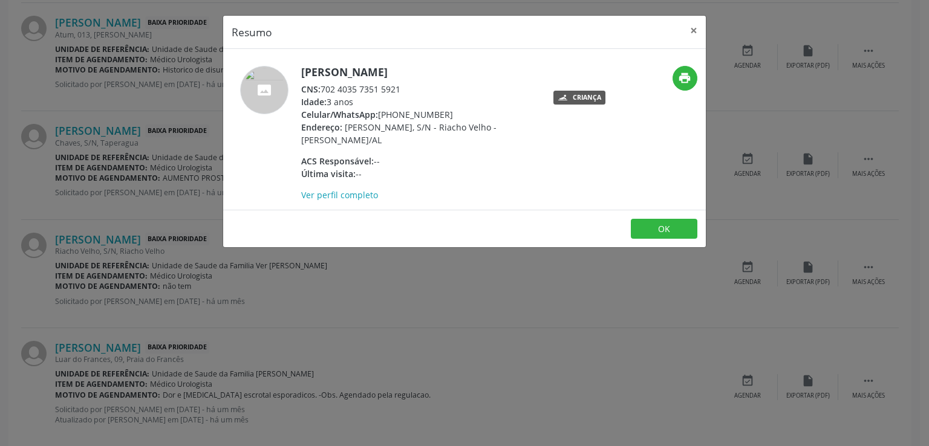
drag, startPoint x: 301, startPoint y: 73, endPoint x: 513, endPoint y: 68, distance: 212.9
click at [513, 68] on h5 "[PERSON_NAME]" at bounding box center [418, 72] width 235 height 13
drag, startPoint x: 322, startPoint y: 88, endPoint x: 406, endPoint y: 89, distance: 84.7
click at [406, 89] on div "CNS: 702 4035 7351 5921" at bounding box center [418, 89] width 235 height 13
click at [693, 28] on button "×" at bounding box center [693, 31] width 24 height 30
